Goal: Task Accomplishment & Management: Manage account settings

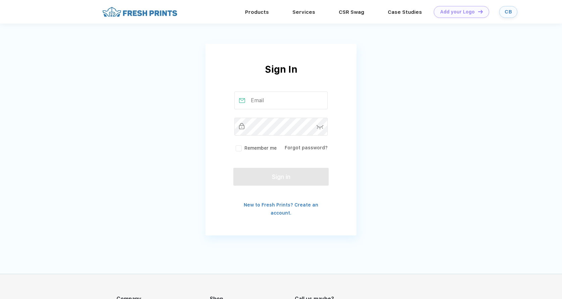
type input "[PERSON_NAME][EMAIL_ADDRESS][DOMAIN_NAME]"
click at [238, 150] on label "Remember me" at bounding box center [255, 147] width 42 height 7
click at [0, 0] on input "Remember me" at bounding box center [0, 0] width 0 height 0
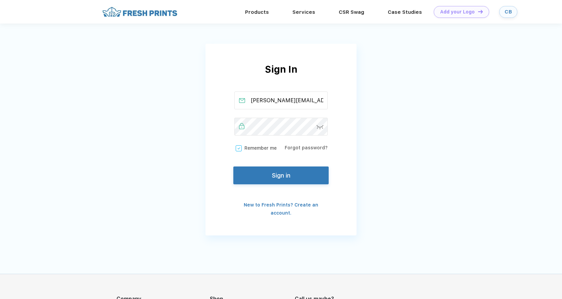
click at [250, 177] on button "Sign in" at bounding box center [280, 175] width 95 height 18
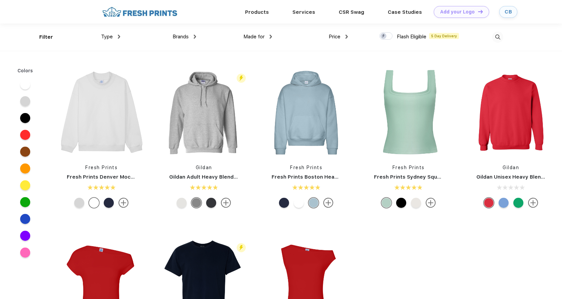
scroll to position [0, 0]
click at [505, 14] on div "CB" at bounding box center [508, 12] width 7 height 6
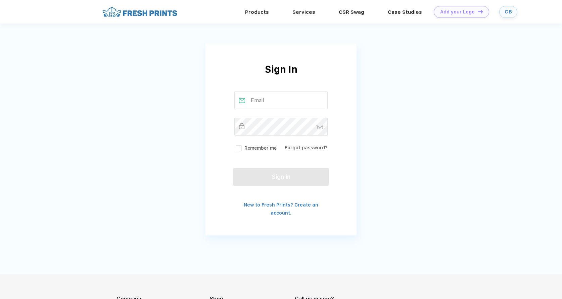
type input "[PERSON_NAME][EMAIL_ADDRESS][DOMAIN_NAME]"
